Goal: Information Seeking & Learning: Learn about a topic

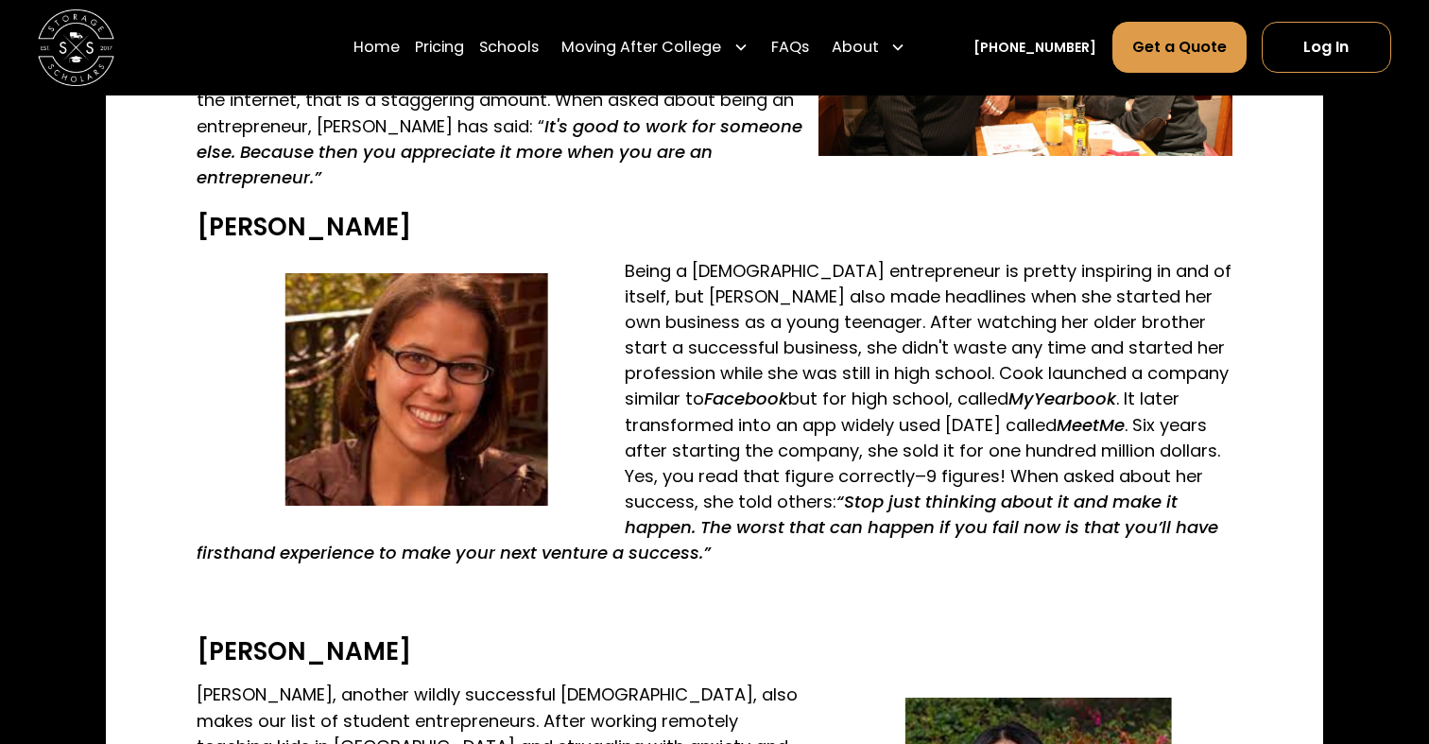
scroll to position [1681, 0]
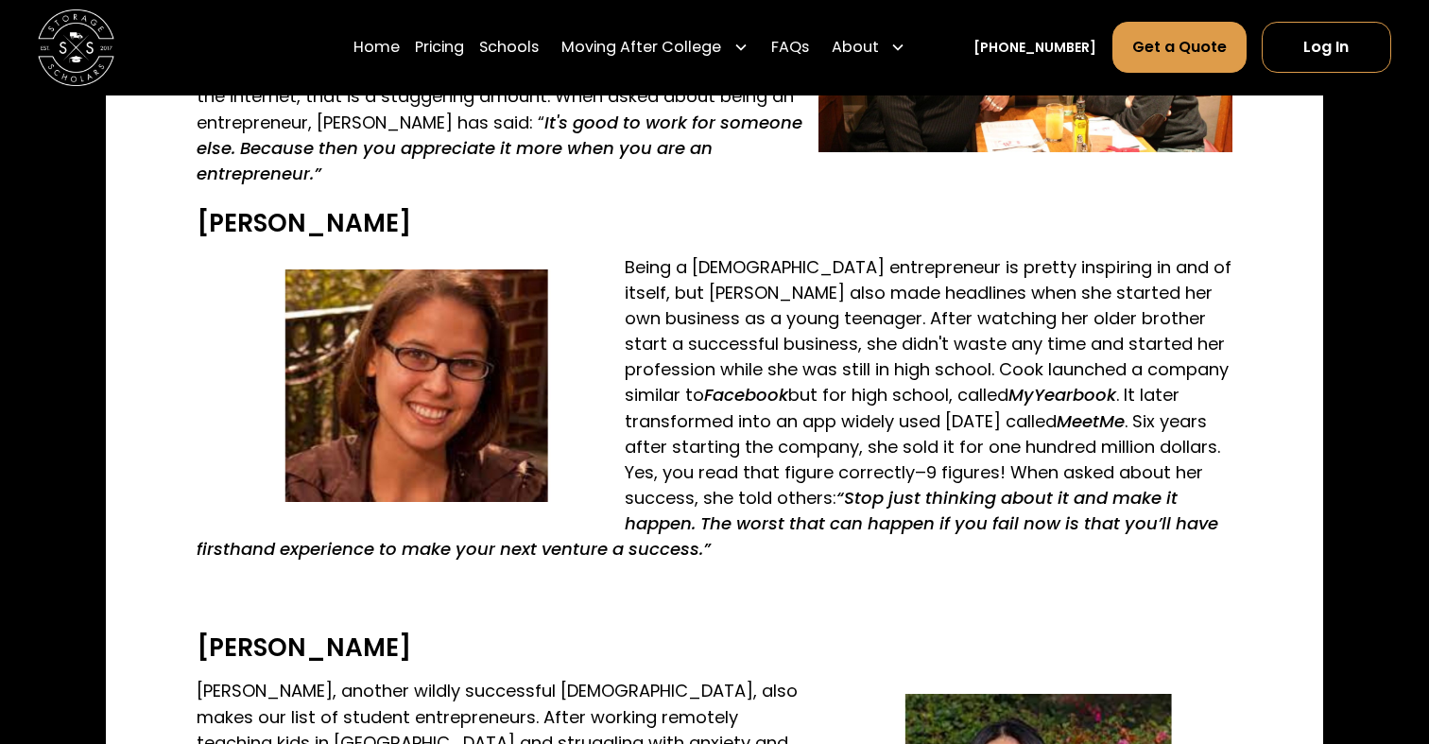
click at [676, 324] on p "Being a [DEMOGRAPHIC_DATA] entrepreneur is pretty inspiring in and of itself, b…" at bounding box center [714, 408] width 1035 height 308
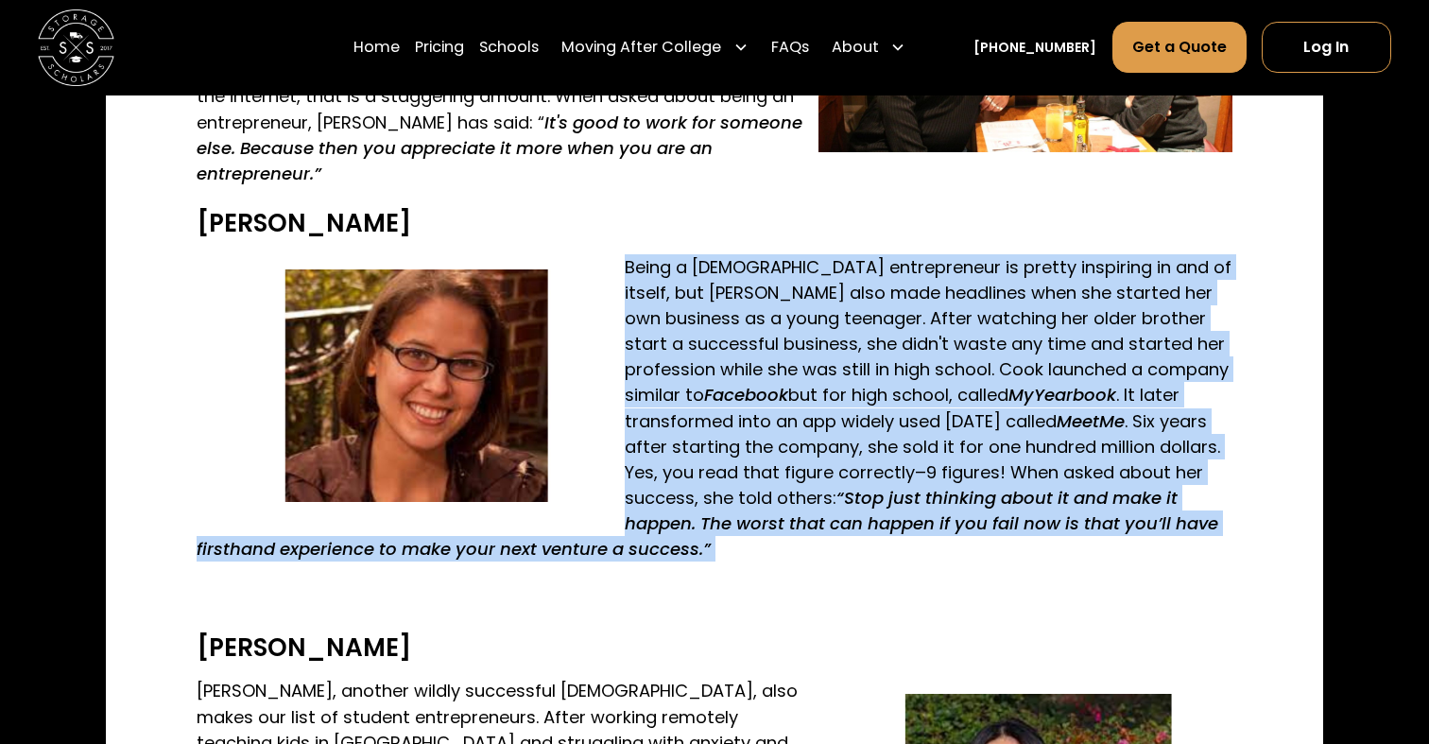
click at [797, 401] on p "Being a [DEMOGRAPHIC_DATA] entrepreneur is pretty inspiring in and of itself, b…" at bounding box center [714, 408] width 1035 height 308
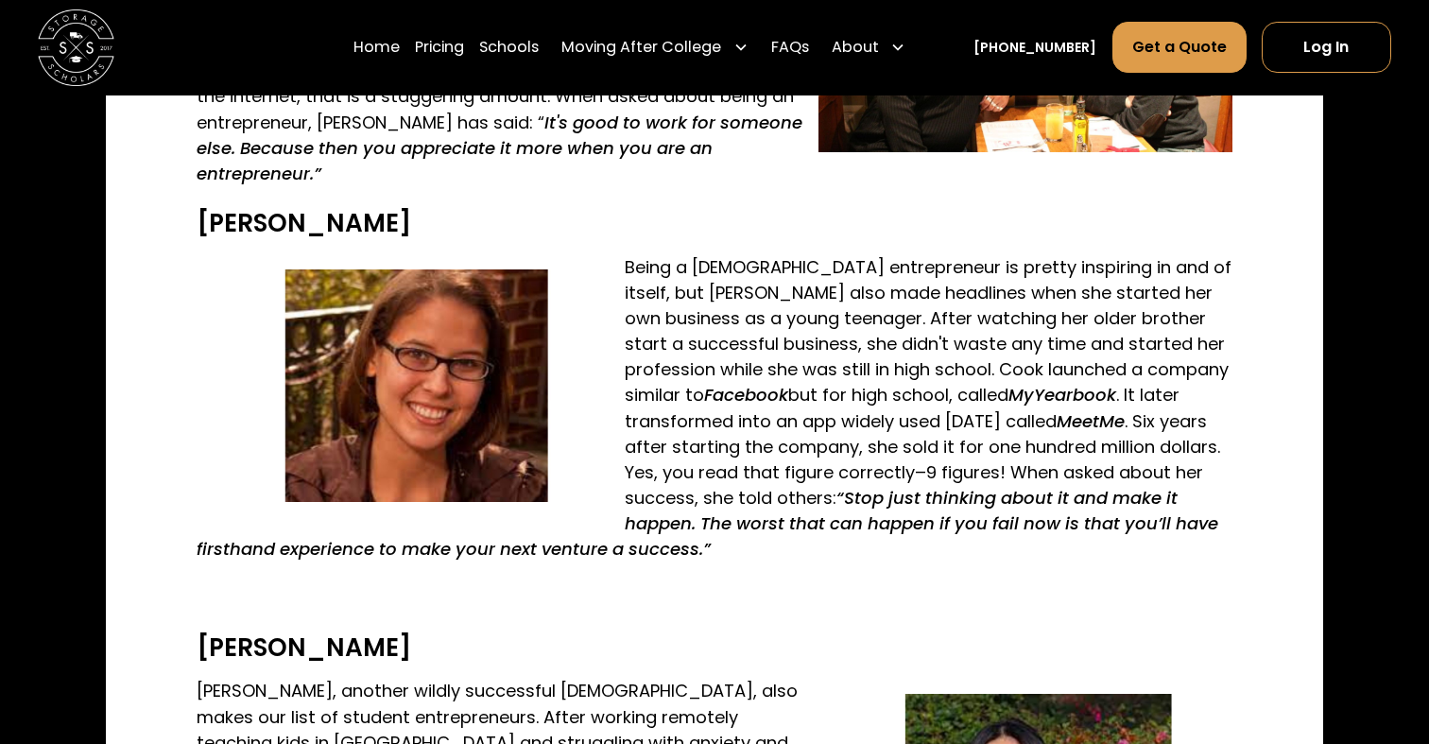
click at [797, 401] on p "Being a [DEMOGRAPHIC_DATA] entrepreneur is pretty inspiring in and of itself, b…" at bounding box center [714, 408] width 1035 height 308
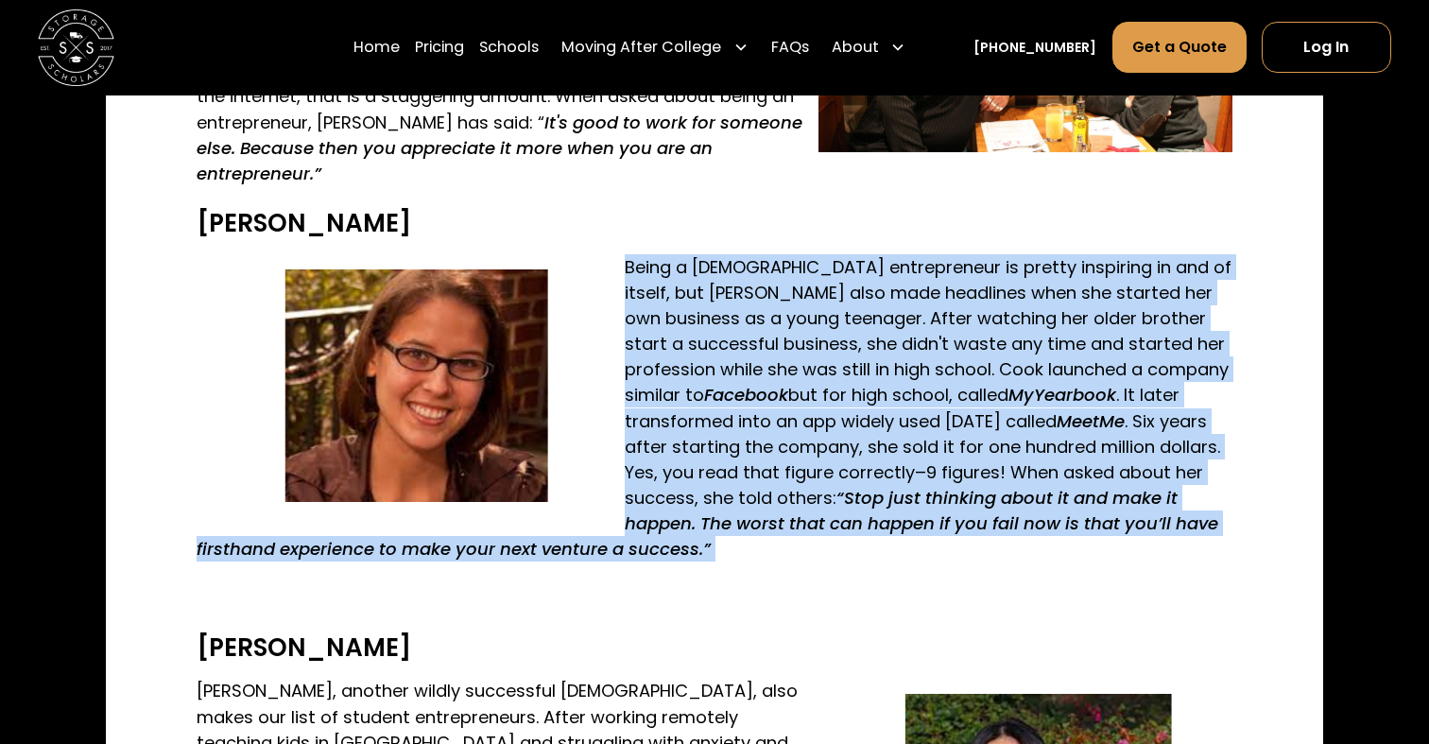
click at [860, 437] on p "Being a [DEMOGRAPHIC_DATA] entrepreneur is pretty inspiring in and of itself, b…" at bounding box center [714, 408] width 1035 height 308
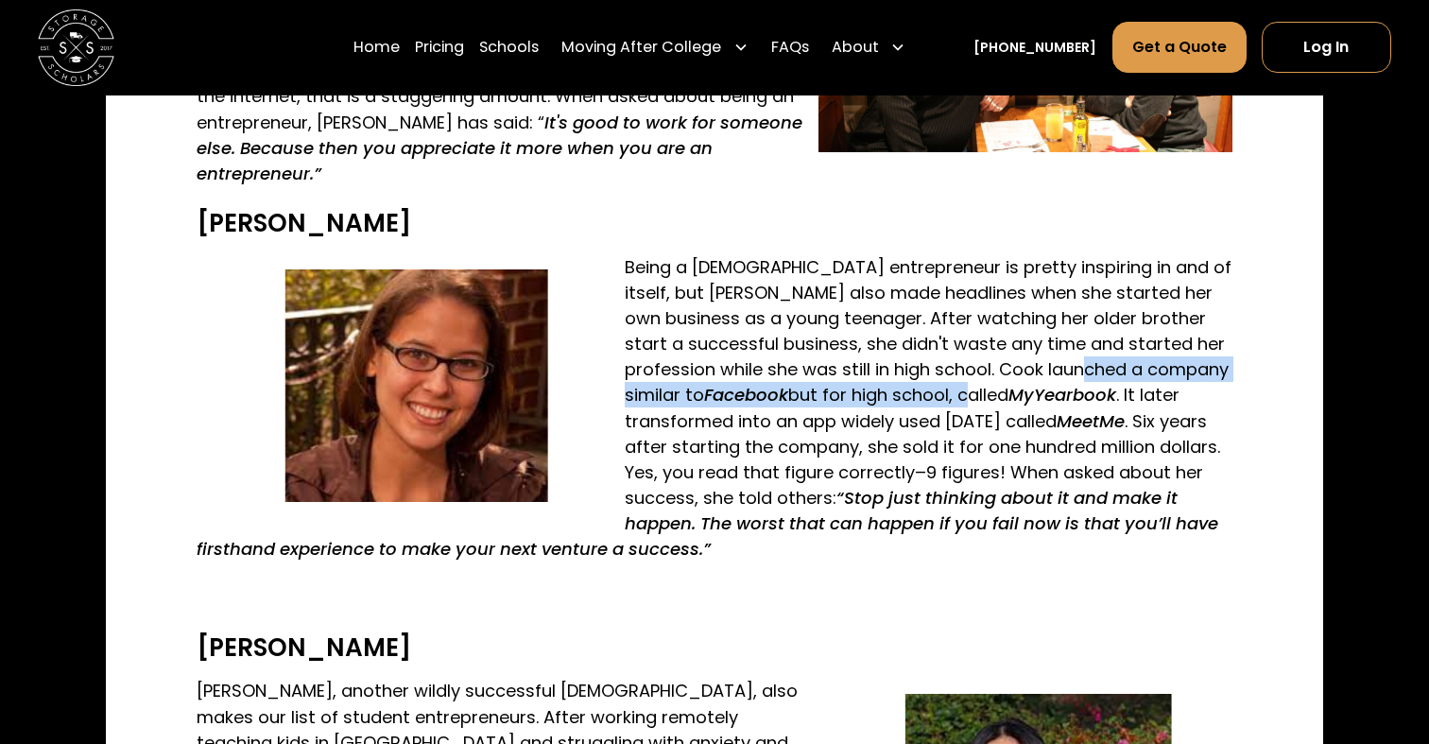
drag, startPoint x: 678, startPoint y: 374, endPoint x: 1068, endPoint y: 375, distance: 390.4
click at [1068, 375] on p "Being a [DEMOGRAPHIC_DATA] entrepreneur is pretty inspiring in and of itself, b…" at bounding box center [714, 408] width 1035 height 308
click at [1010, 428] on p "Being a [DEMOGRAPHIC_DATA] entrepreneur is pretty inspiring in and of itself, b…" at bounding box center [714, 408] width 1035 height 308
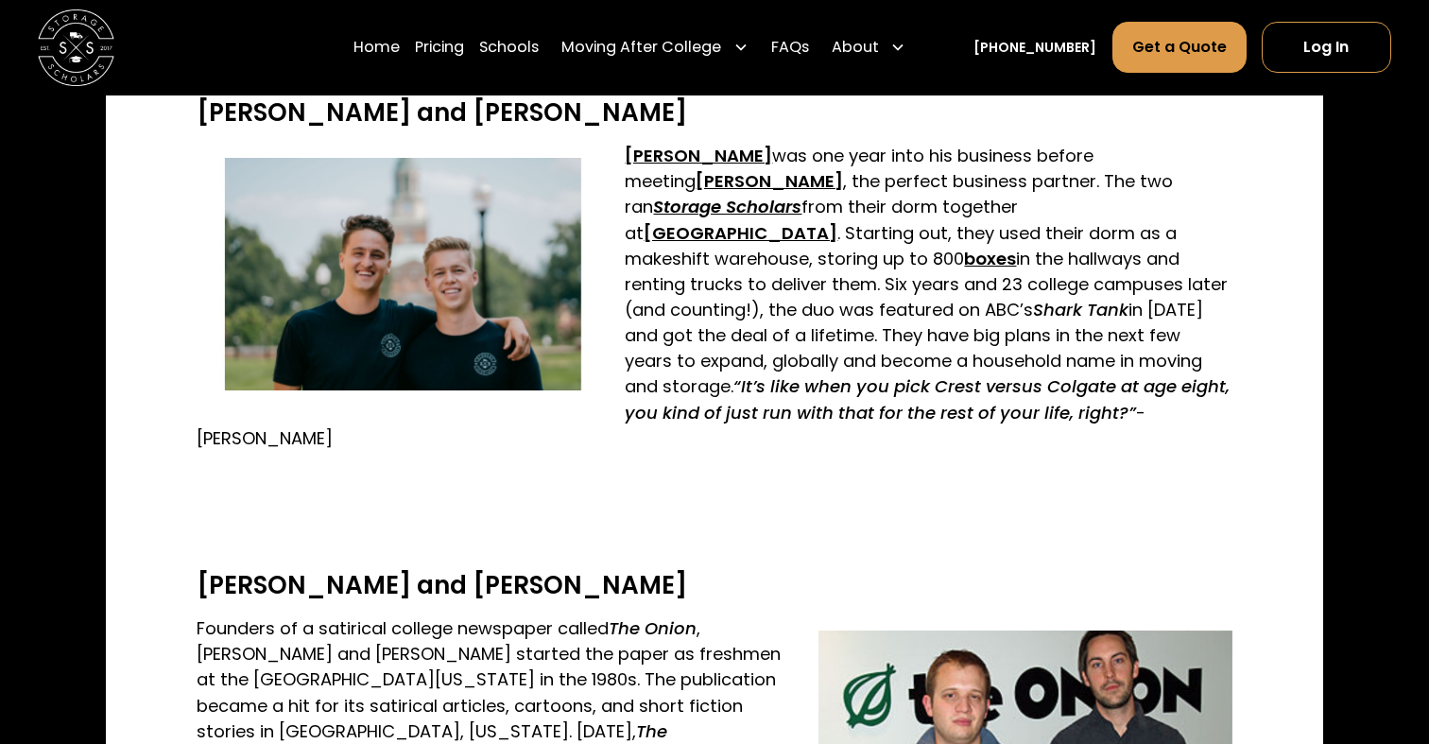
scroll to position [2843, 0]
